Goal: Find specific page/section: Find specific page/section

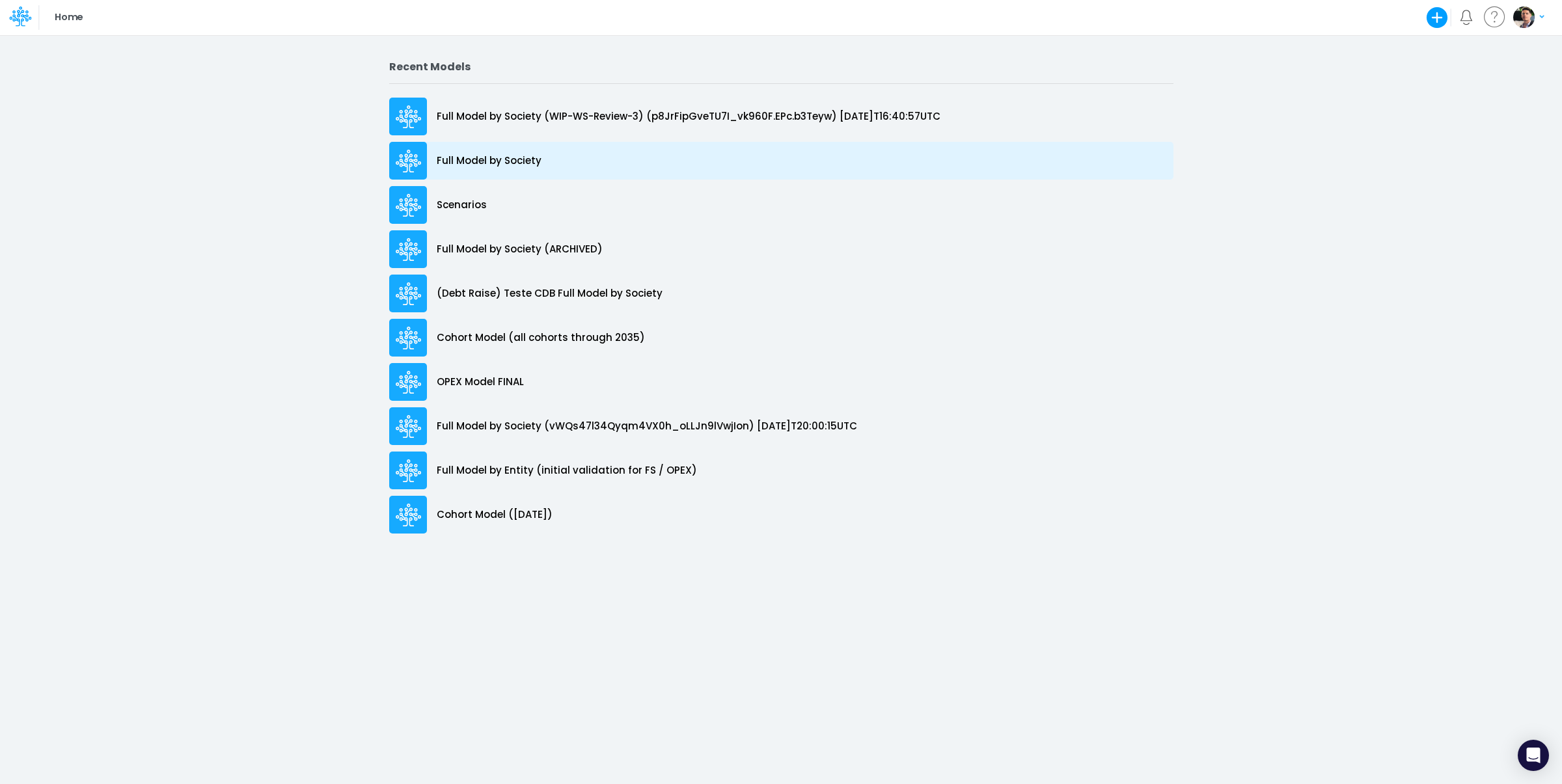
click at [505, 167] on p "Full Model by Society" at bounding box center [489, 160] width 104 height 15
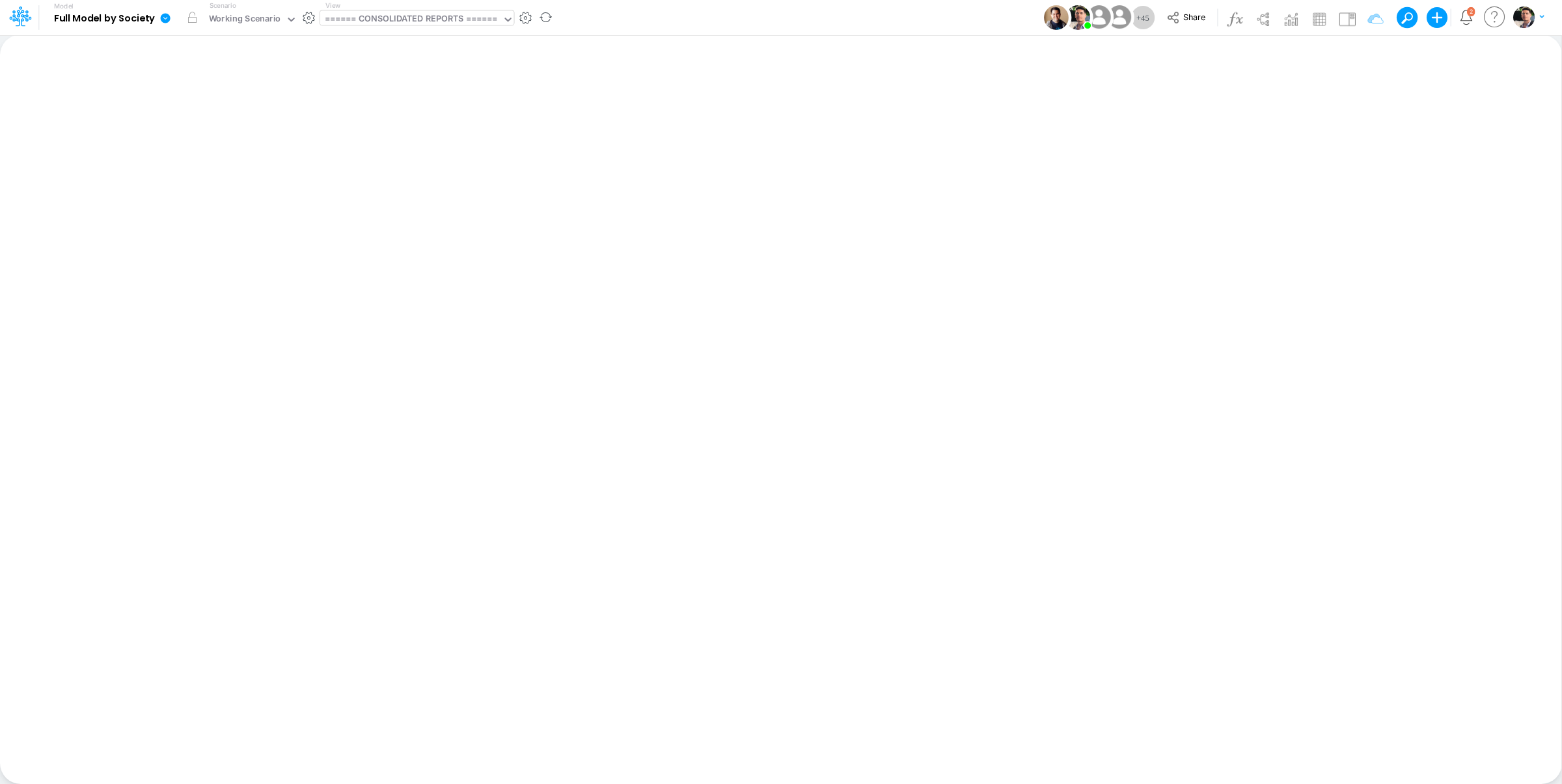
click at [428, 18] on div "====== CONSOLIDATED REPORTS ======" at bounding box center [411, 19] width 173 height 15
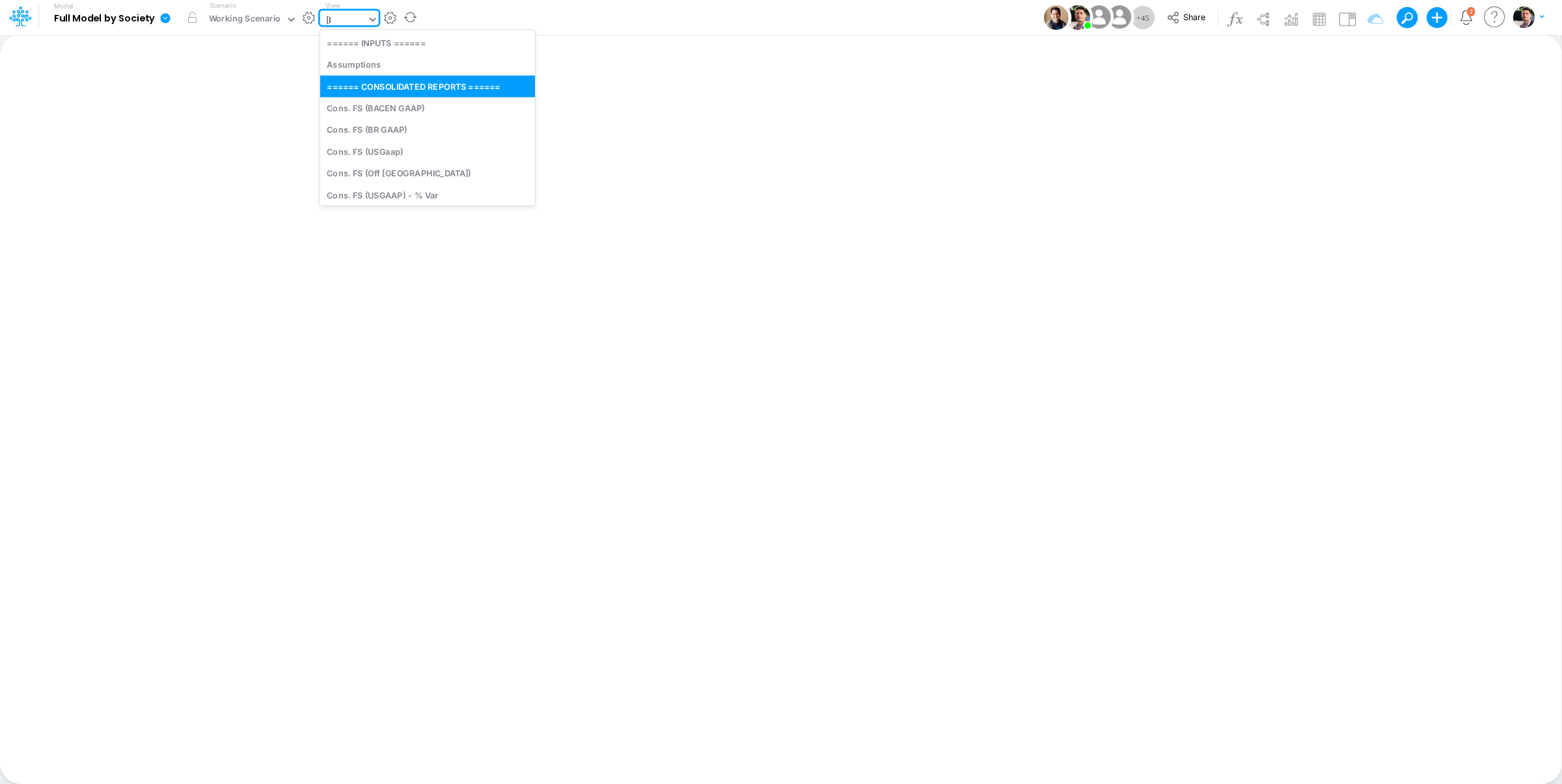
type input "sala"
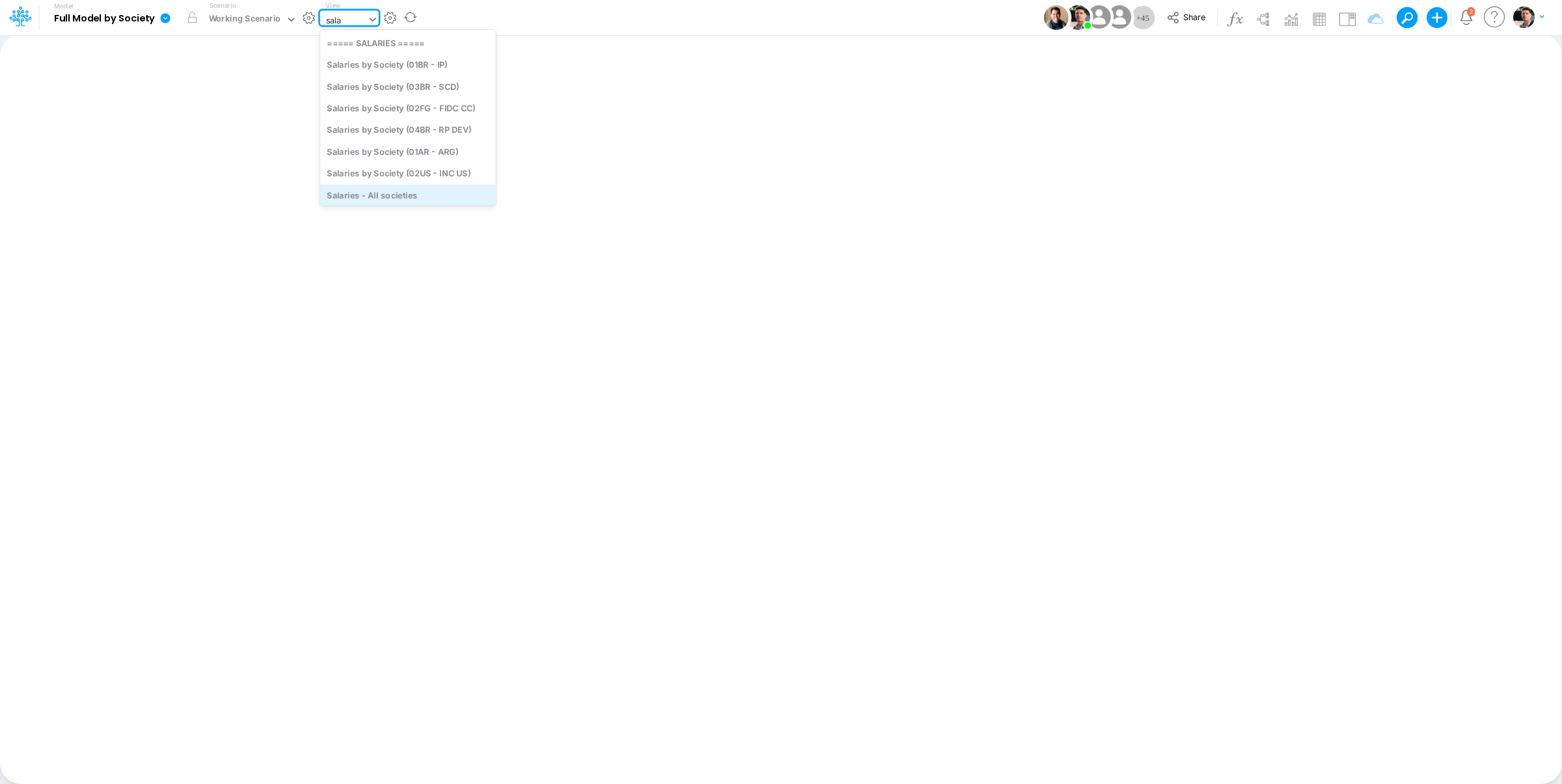
click at [403, 191] on div "Salaries - All societies" at bounding box center [408, 195] width 176 height 22
type input "Salaries - All societies"
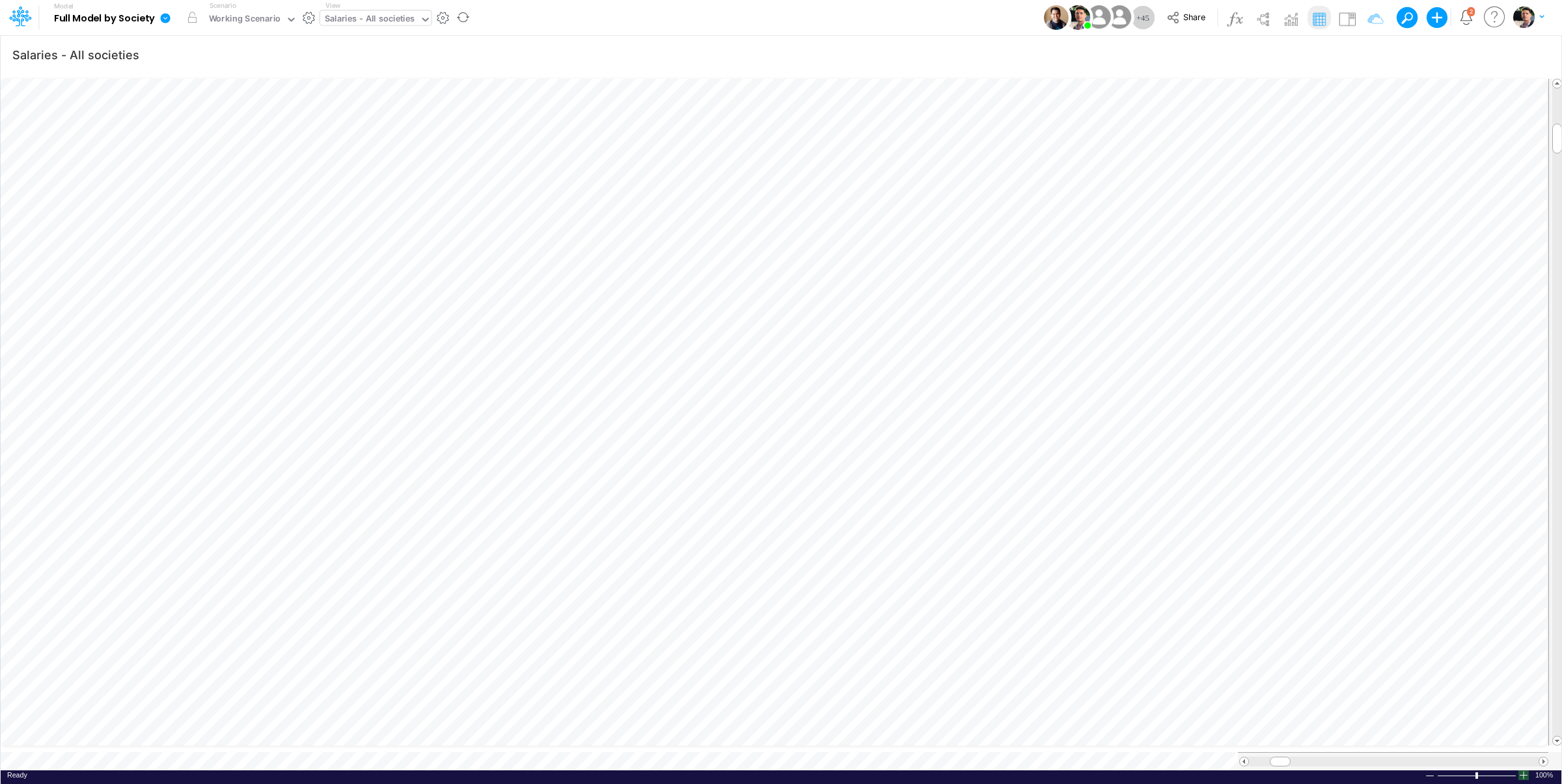
click at [1525, 770] on div at bounding box center [1524, 775] width 11 height 10
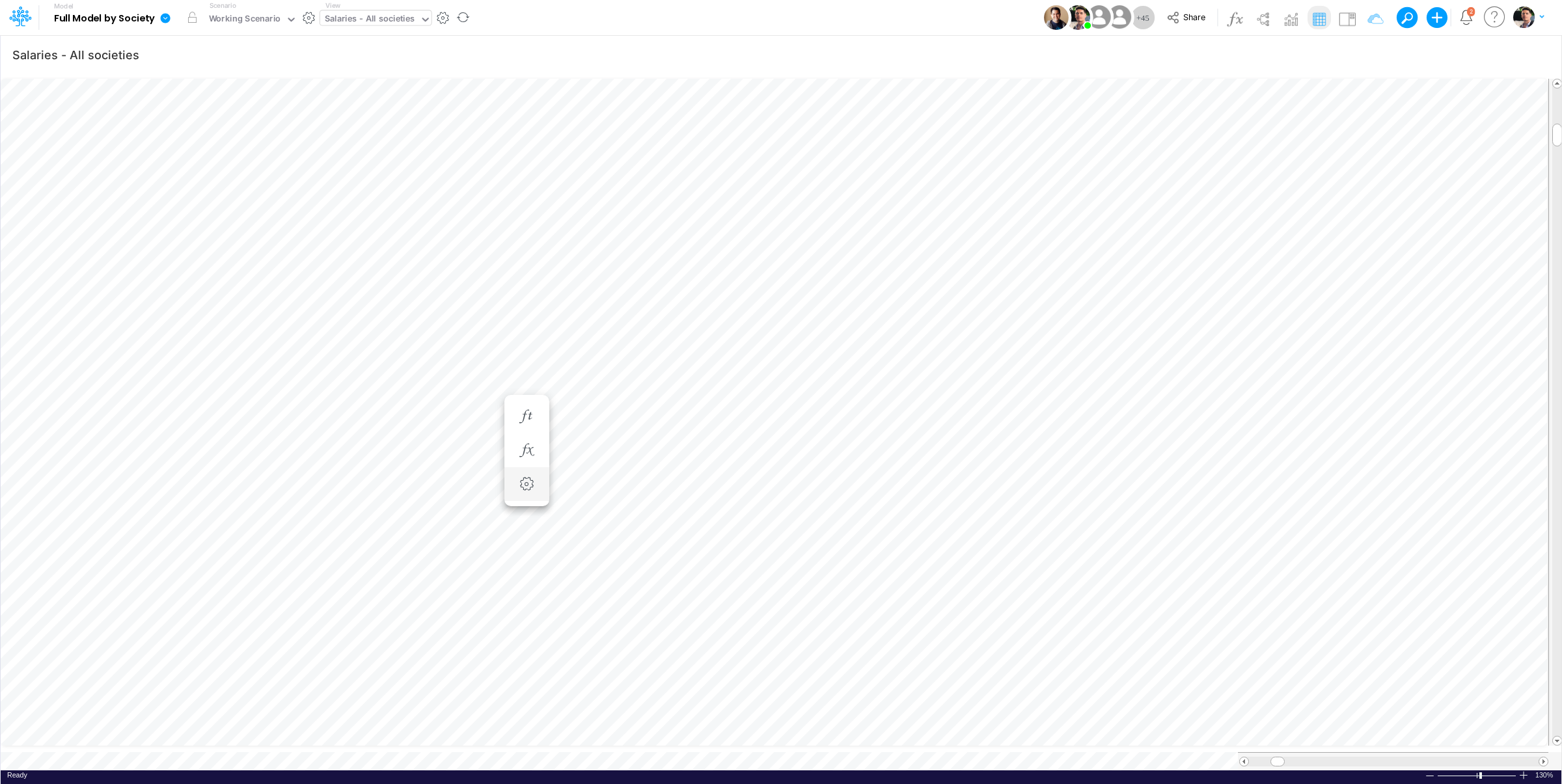
scroll to position [11, 45]
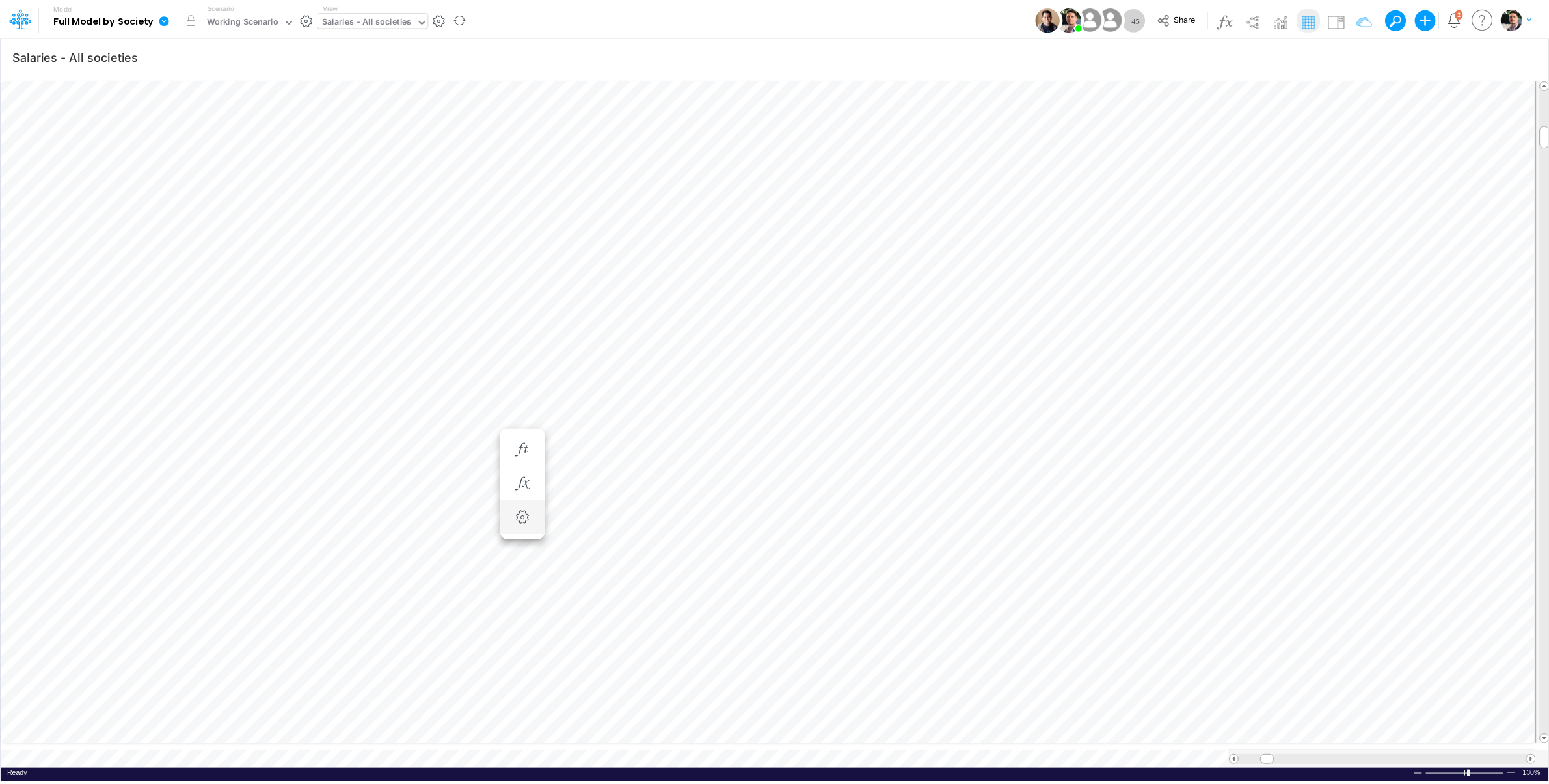
scroll to position [5, 34]
